Goal: Task Accomplishment & Management: Manage account settings

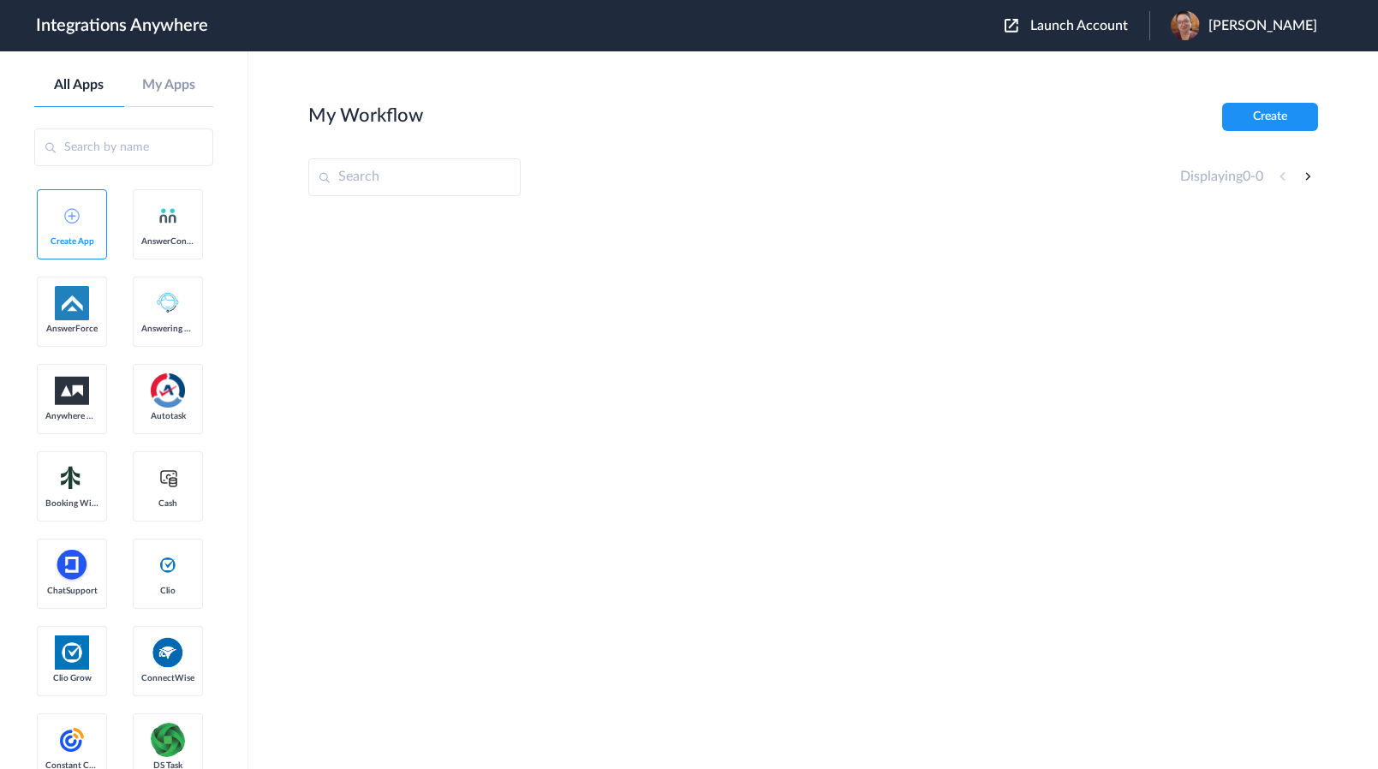
drag, startPoint x: 1115, startPoint y: 29, endPoint x: 974, endPoint y: 160, distance: 192.7
click at [1114, 29] on span "Launch Account" at bounding box center [1079, 26] width 98 height 14
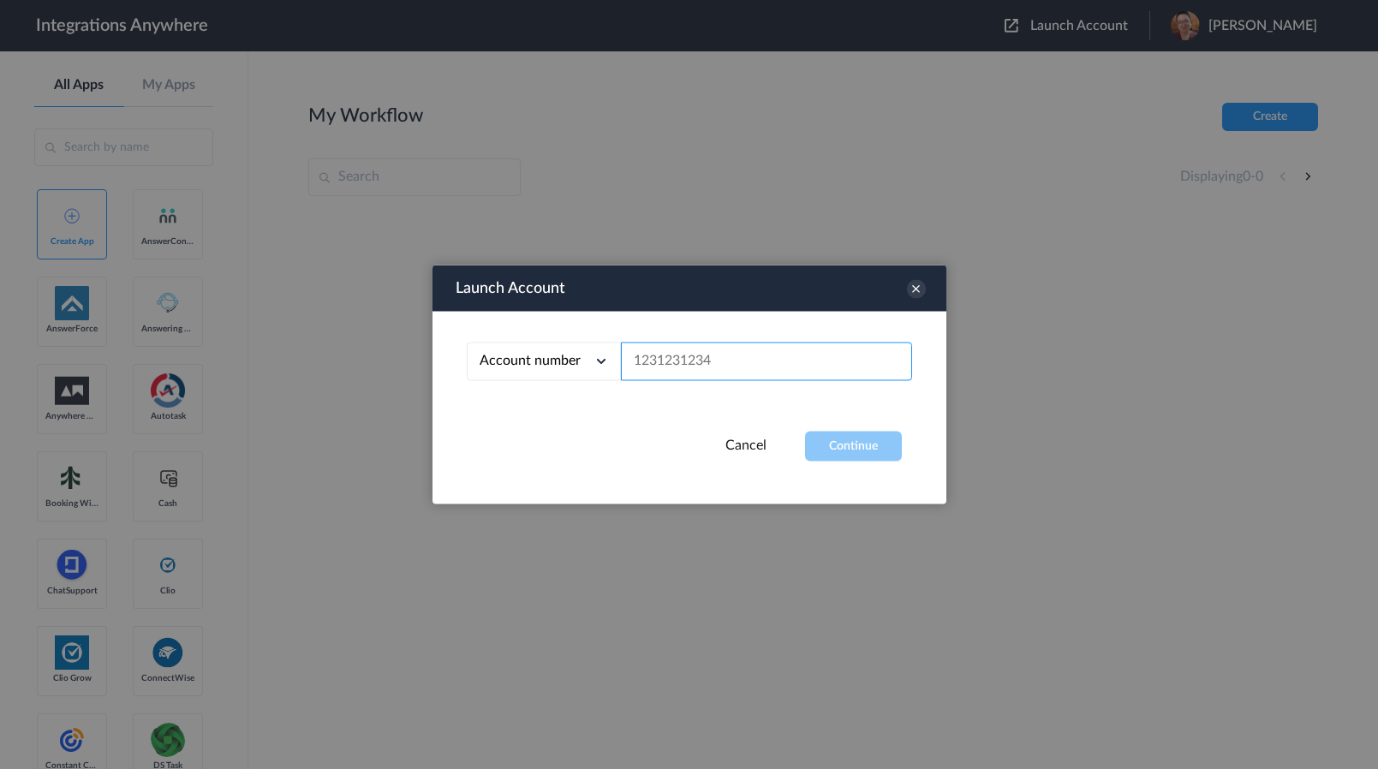
click at [730, 354] on input "text" at bounding box center [766, 361] width 291 height 39
paste input "8773880182"
type input "8773880182"
click at [822, 434] on button "Continue" at bounding box center [853, 447] width 97 height 30
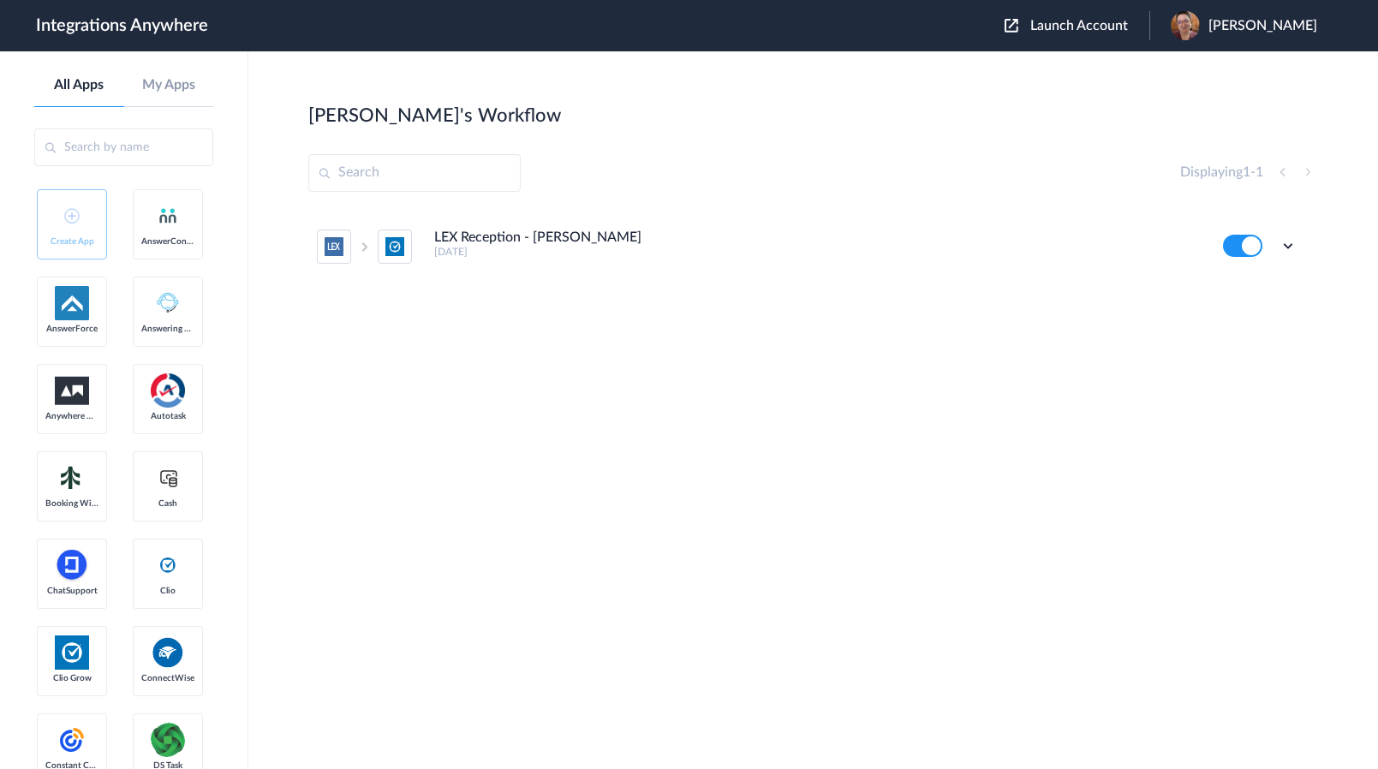
click at [1283, 245] on icon at bounding box center [1287, 245] width 17 height 17
click at [1276, 275] on li "Edit" at bounding box center [1240, 286] width 111 height 32
click at [1286, 249] on icon at bounding box center [1287, 245] width 17 height 17
click at [1239, 343] on span "Delete" at bounding box center [1235, 348] width 34 height 12
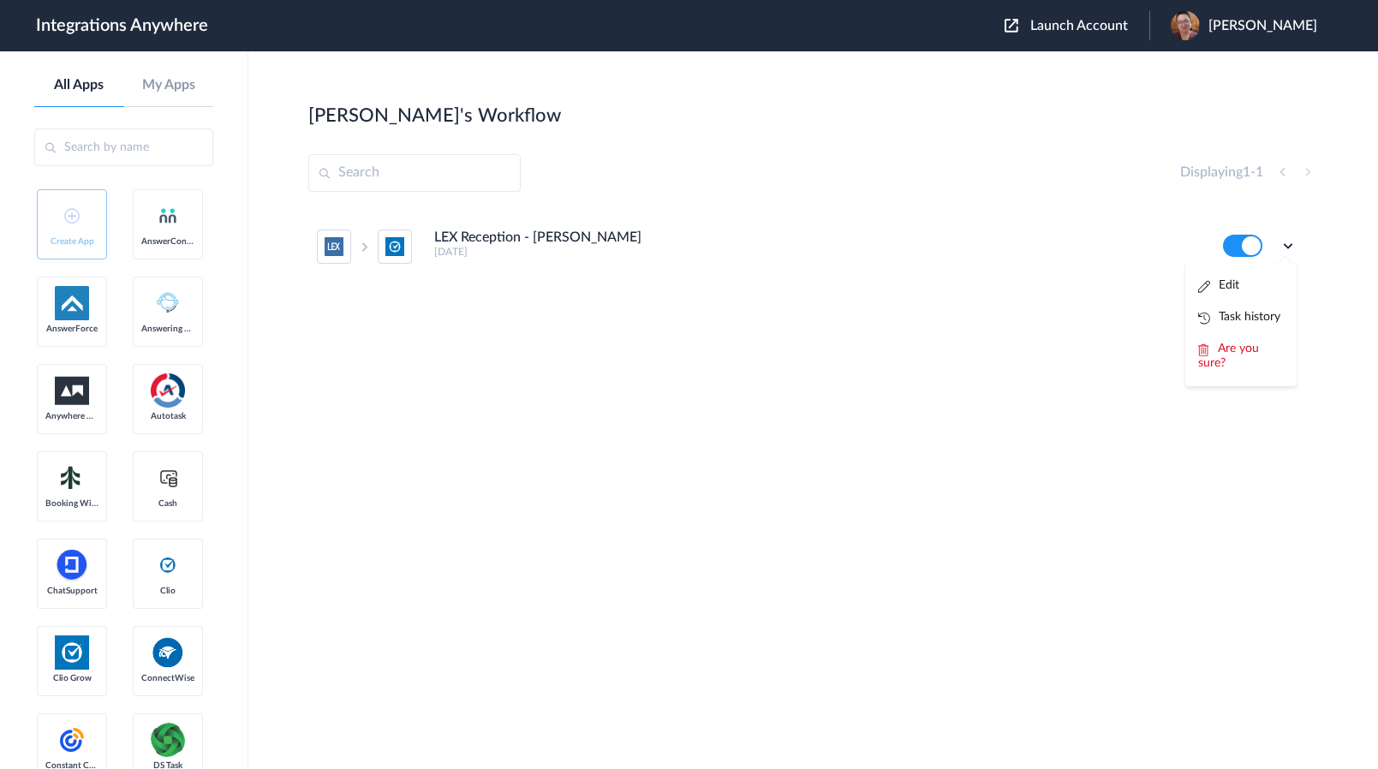
click at [1241, 351] on span "Are you sure?" at bounding box center [1228, 355] width 61 height 27
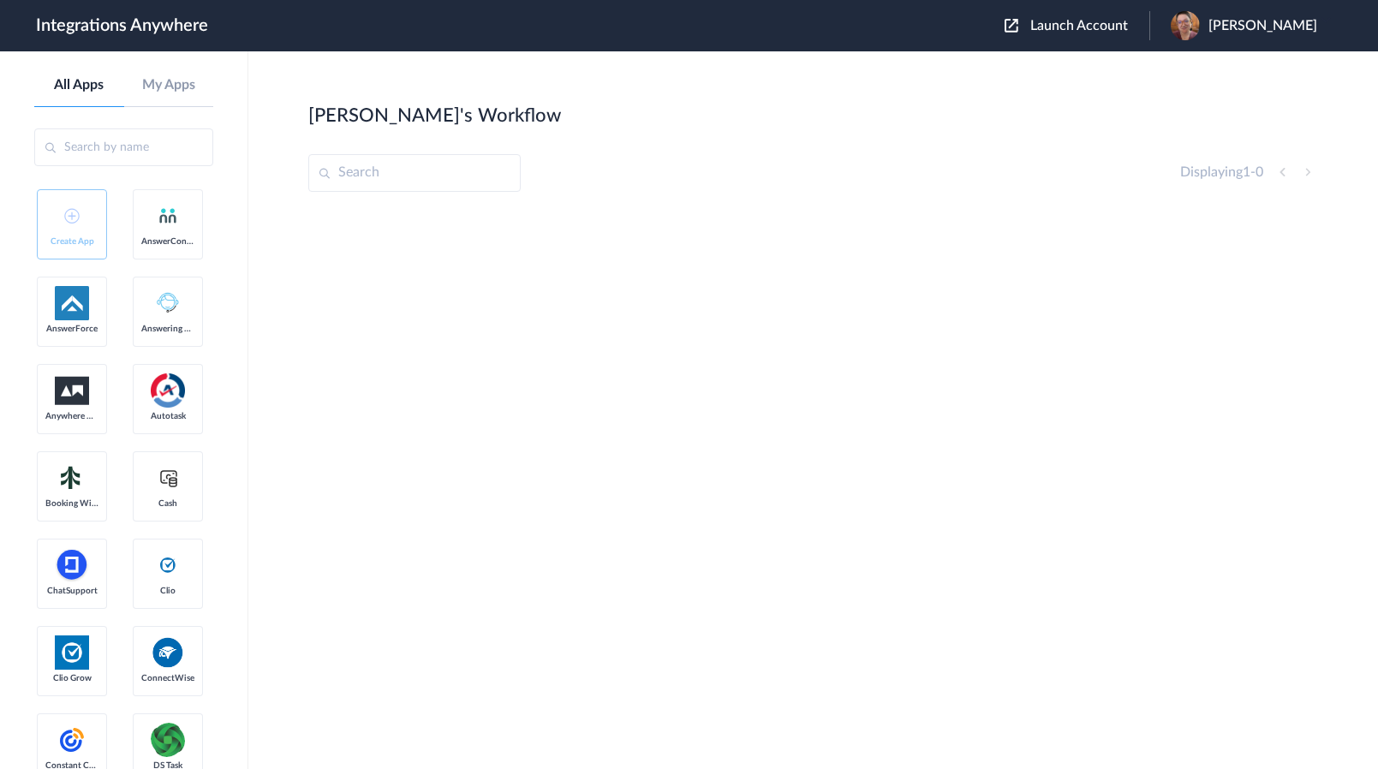
click at [1128, 21] on span "Launch Account" at bounding box center [1079, 26] width 98 height 14
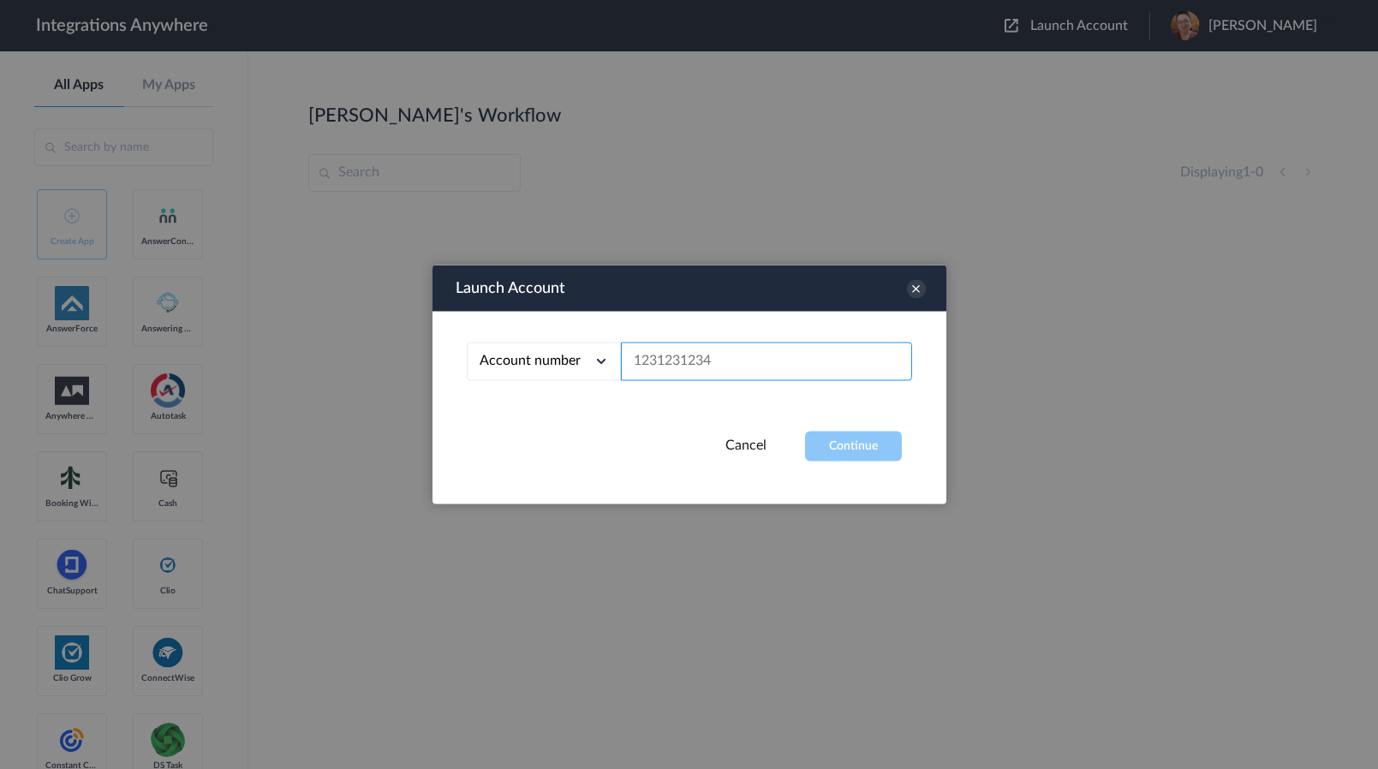
click at [778, 348] on input "text" at bounding box center [766, 361] width 291 height 39
paste input "8884585410"
click at [835, 438] on button "Continue" at bounding box center [853, 447] width 97 height 30
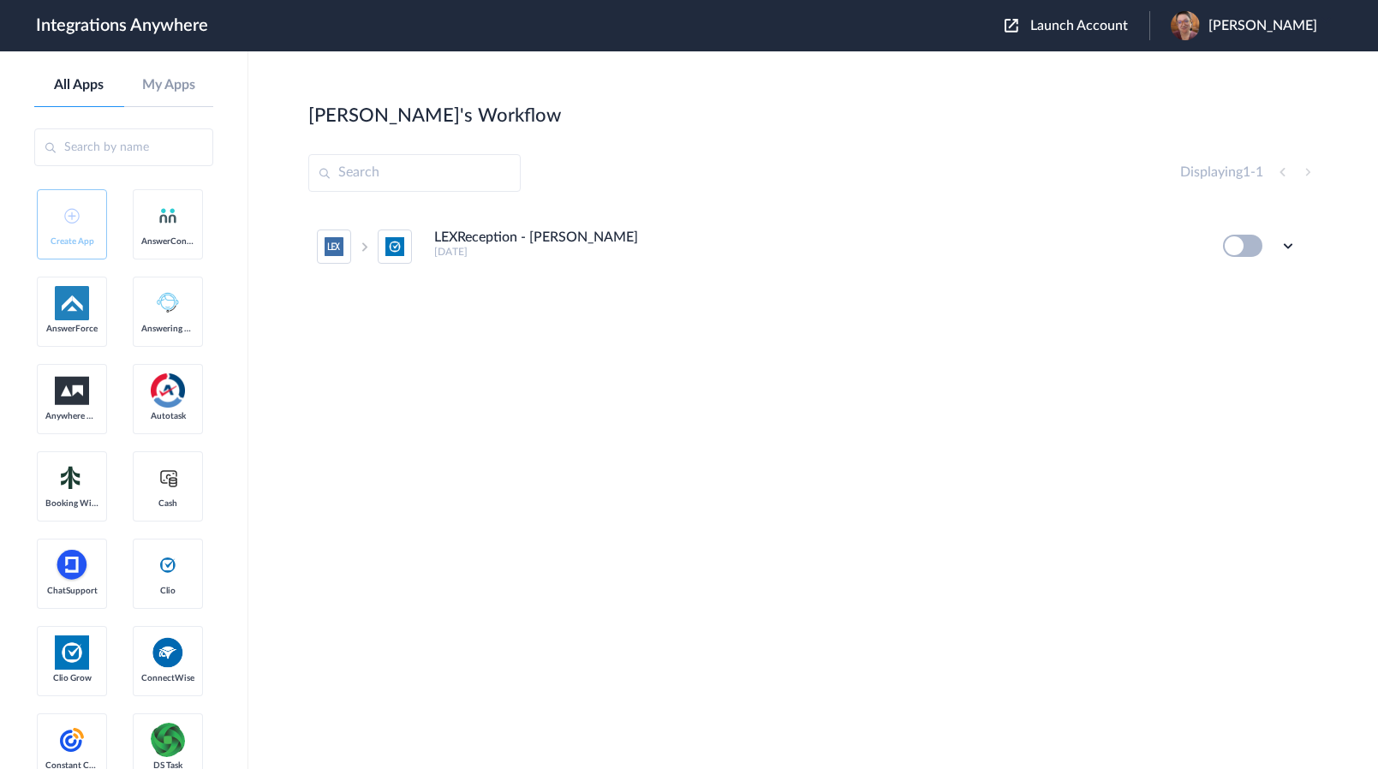
click at [1286, 246] on icon at bounding box center [1287, 245] width 17 height 17
click at [1251, 358] on li "Delete" at bounding box center [1240, 349] width 111 height 32
click at [1249, 359] on li "Are you sure?" at bounding box center [1240, 356] width 111 height 46
drag, startPoint x: 174, startPoint y: 428, endPoint x: 396, endPoint y: 328, distance: 243.3
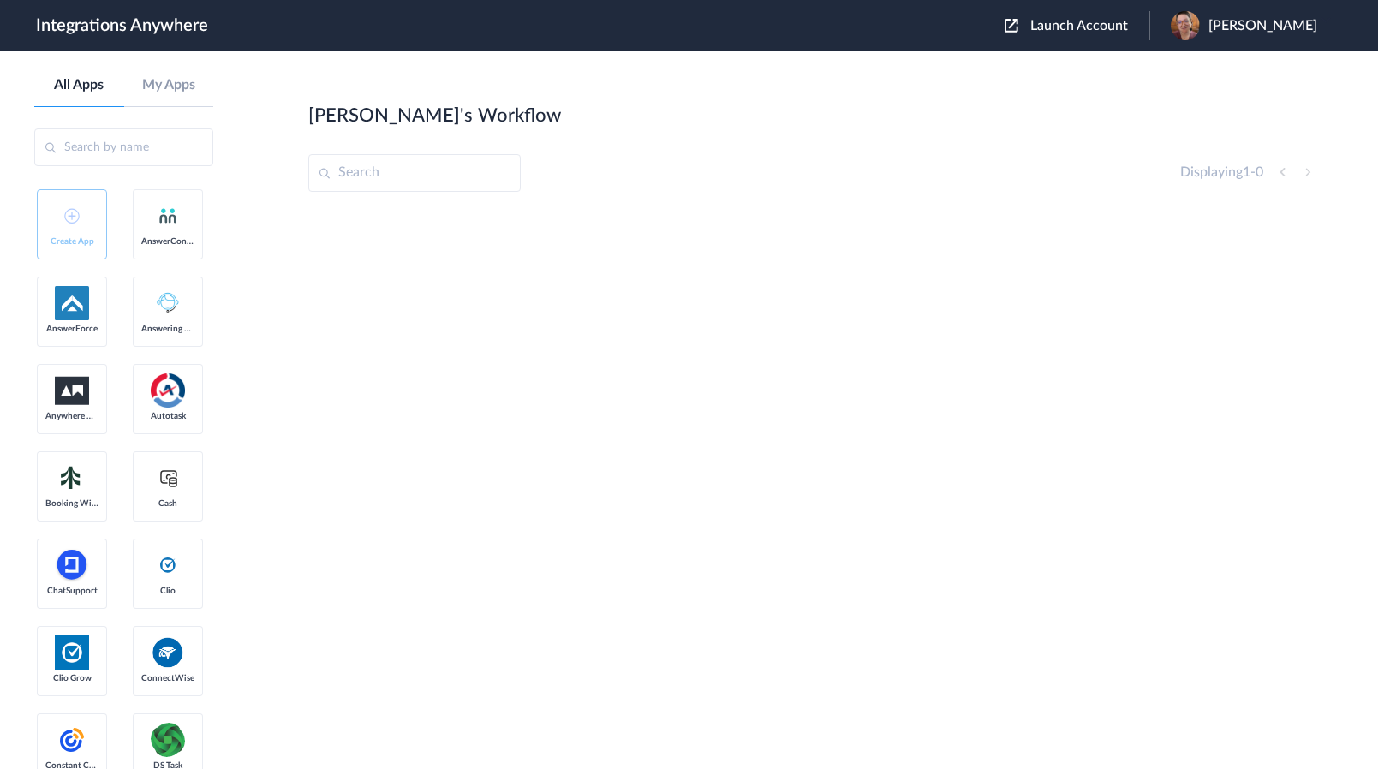
click at [1104, 27] on span "Launch Account" at bounding box center [1079, 26] width 98 height 14
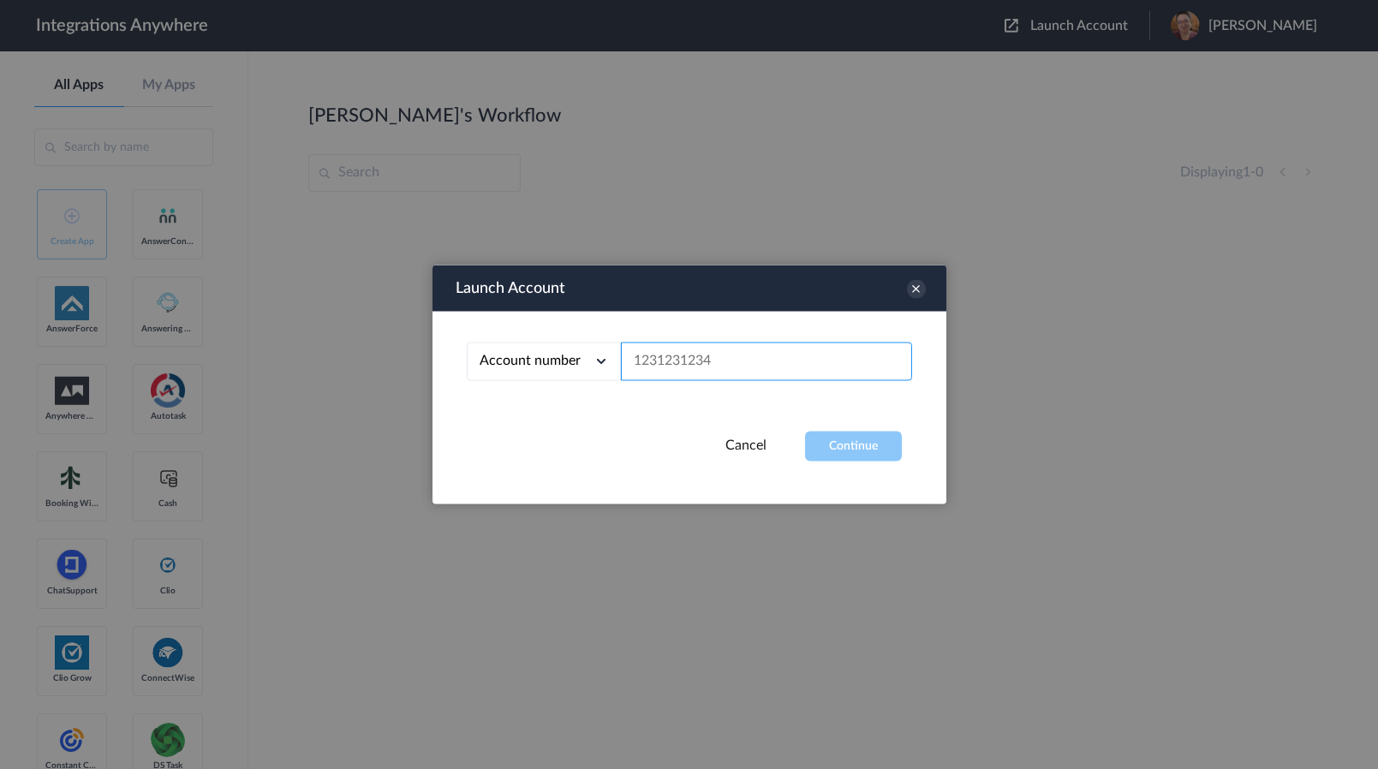
click at [808, 356] on input "text" at bounding box center [766, 361] width 291 height 39
paste input "8773880182"
type input "8773880182"
click at [838, 444] on button "Continue" at bounding box center [853, 447] width 97 height 30
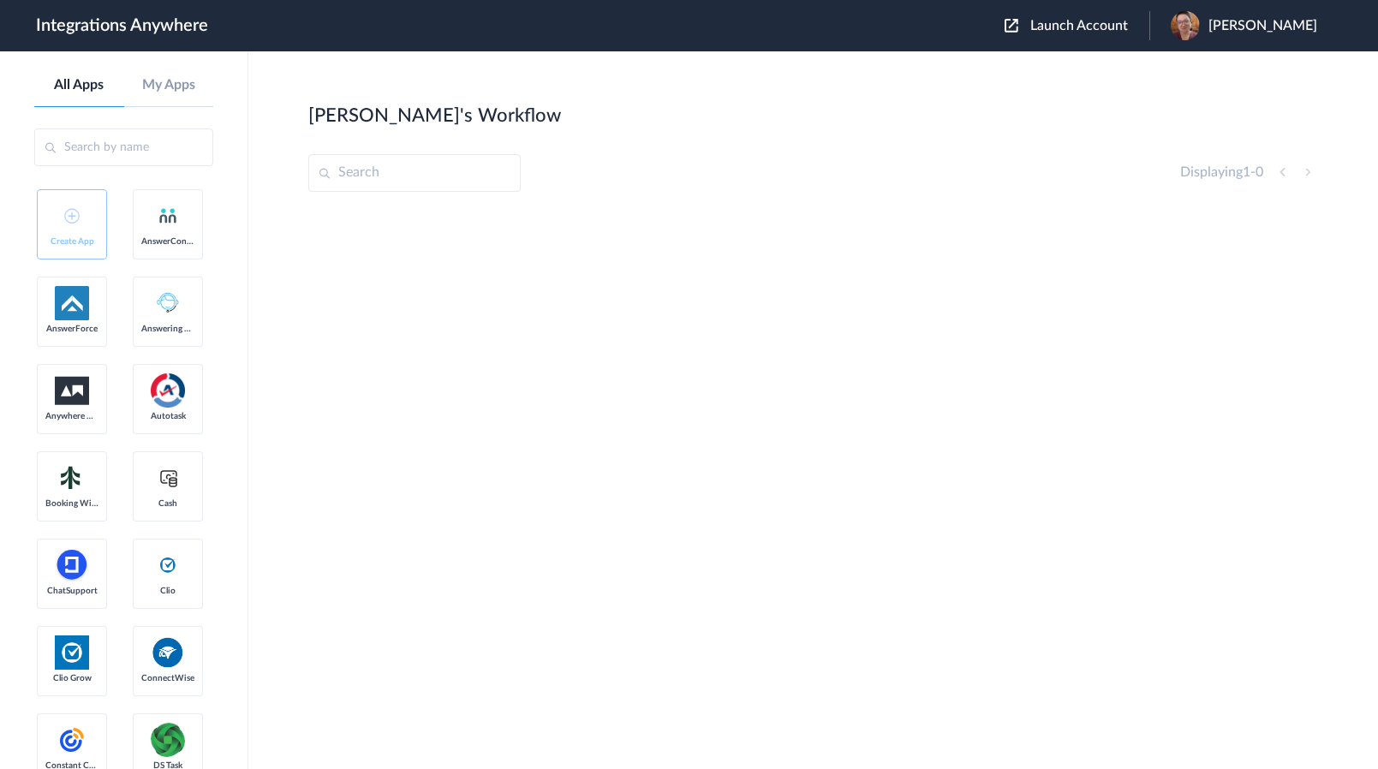
click at [1362, 354] on main "Steven's Workflow Create Displaying 1 - 0" at bounding box center [812, 410] width 1129 height 718
